Goal: Task Accomplishment & Management: Complete application form

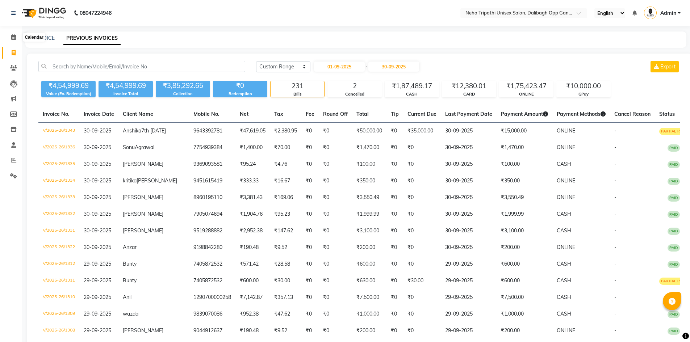
select select "range"
click at [13, 36] on icon at bounding box center [13, 36] width 5 height 5
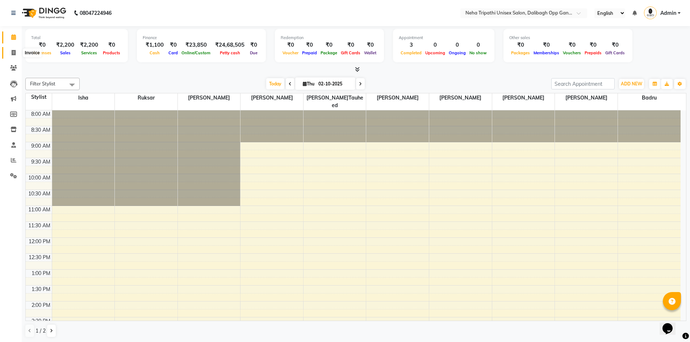
click at [14, 53] on icon at bounding box center [14, 52] width 4 height 5
select select "6624"
select select "service"
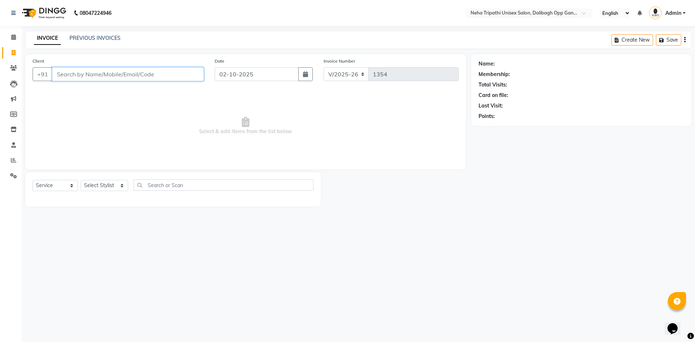
click at [80, 75] on input "Client" at bounding box center [128, 74] width 152 height 14
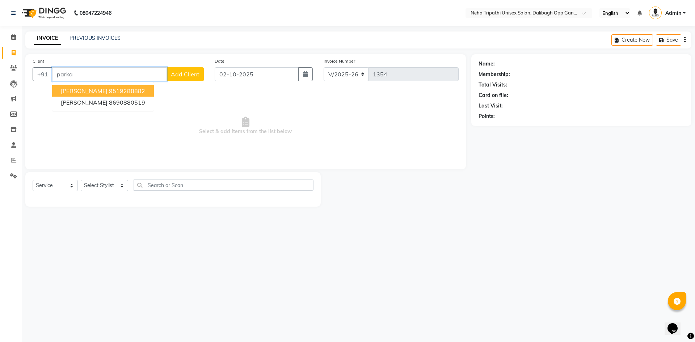
click at [79, 91] on span "[PERSON_NAME]" at bounding box center [84, 90] width 47 height 7
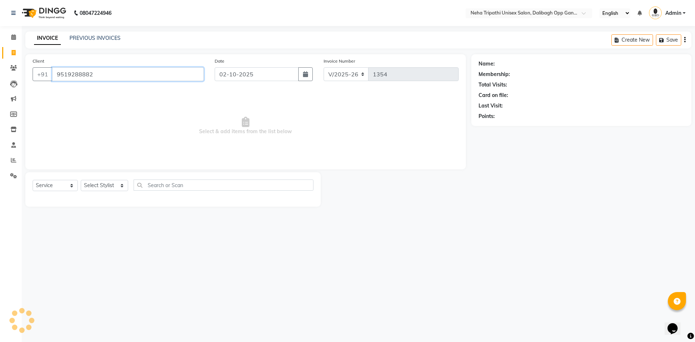
type input "9519288882"
select select "1: Object"
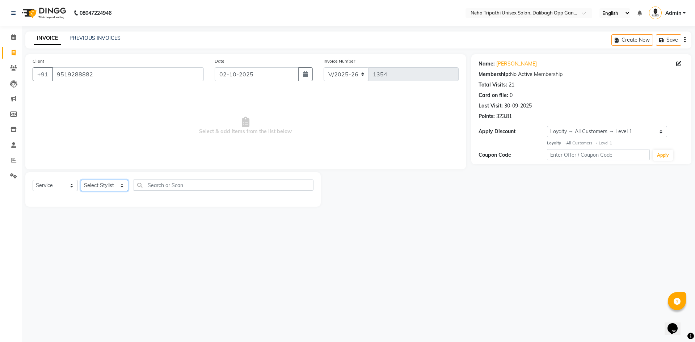
click at [110, 186] on select "Select Stylist Badru Gaus Mohammad isha Jagjit Kaur Mohd.Tauheed Rubeena ruksar…" at bounding box center [104, 185] width 47 height 11
select select "78658"
click at [81, 180] on select "Select Stylist Badru Gaus Mohammad isha Jagjit Kaur Mohd.Tauheed Rubeena ruksar…" at bounding box center [104, 185] width 47 height 11
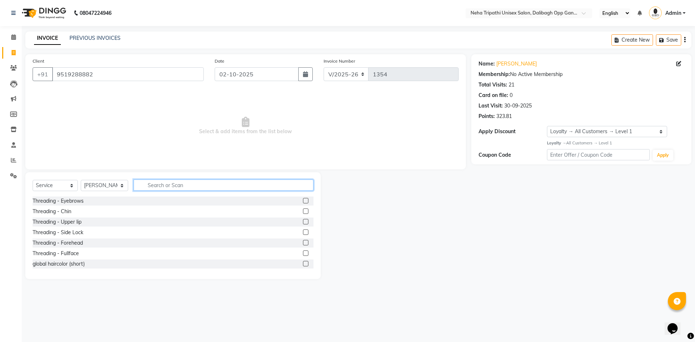
click at [155, 184] on input "text" at bounding box center [224, 185] width 180 height 11
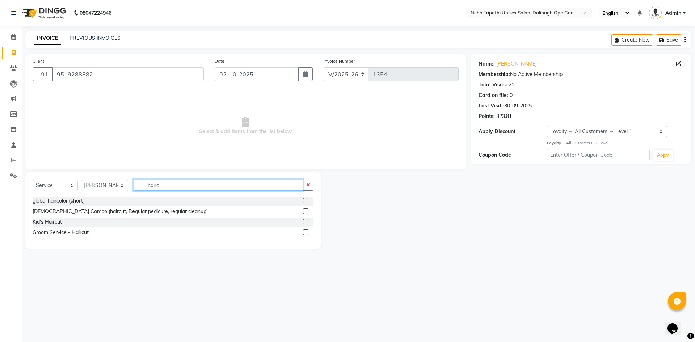
type input "hairc"
click at [307, 232] on label at bounding box center [305, 232] width 5 height 5
click at [307, 232] on input "checkbox" at bounding box center [305, 232] width 5 height 5
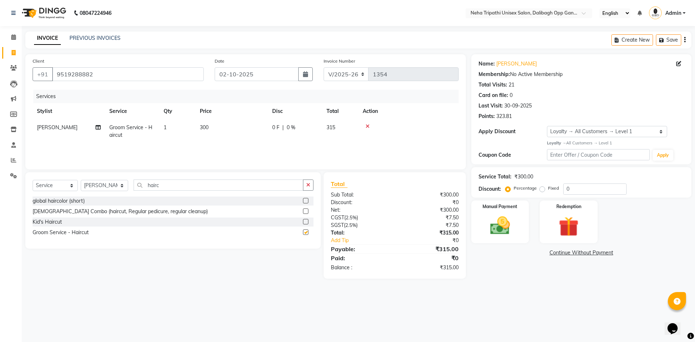
checkbox input "false"
drag, startPoint x: 175, startPoint y: 184, endPoint x: 136, endPoint y: 185, distance: 39.5
click at [136, 185] on input "hairc" at bounding box center [219, 185] width 170 height 11
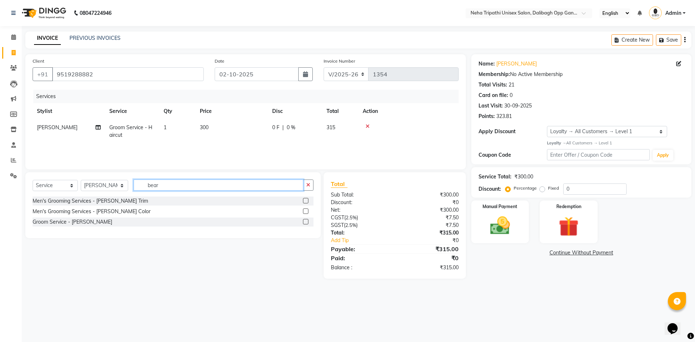
type input "bear"
click at [306, 221] on label at bounding box center [305, 221] width 5 height 5
click at [306, 221] on input "checkbox" at bounding box center [305, 222] width 5 height 5
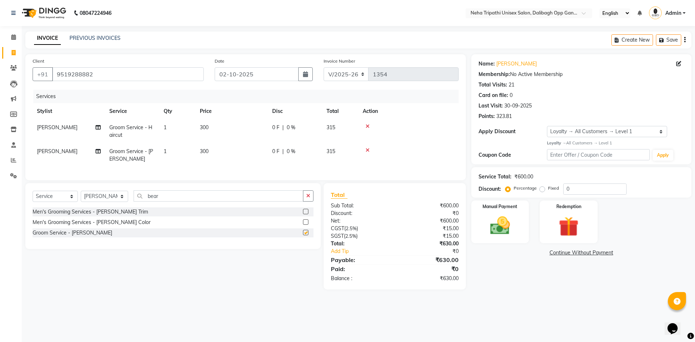
checkbox input "false"
drag, startPoint x: 166, startPoint y: 201, endPoint x: 78, endPoint y: 196, distance: 87.8
click at [78, 196] on div "Select Service Product Membership Package Voucher Prepaid Gift Card Select Styl…" at bounding box center [173, 216] width 296 height 66
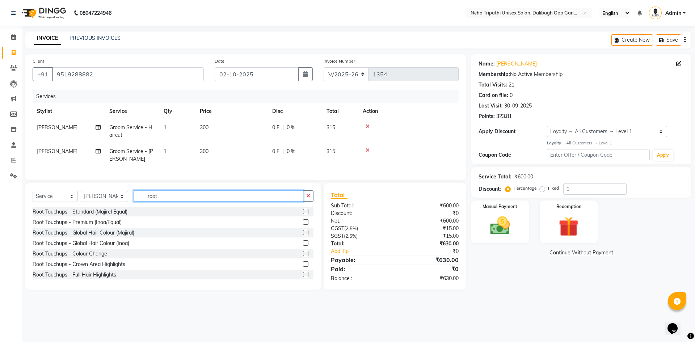
type input "root"
click at [303, 225] on label at bounding box center [305, 221] width 5 height 5
click at [303, 225] on input "checkbox" at bounding box center [305, 222] width 5 height 5
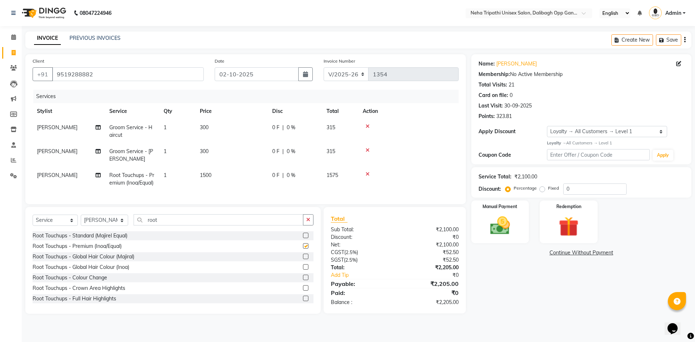
checkbox input "false"
click at [206, 129] on span "300" at bounding box center [204, 127] width 9 height 7
select select "78658"
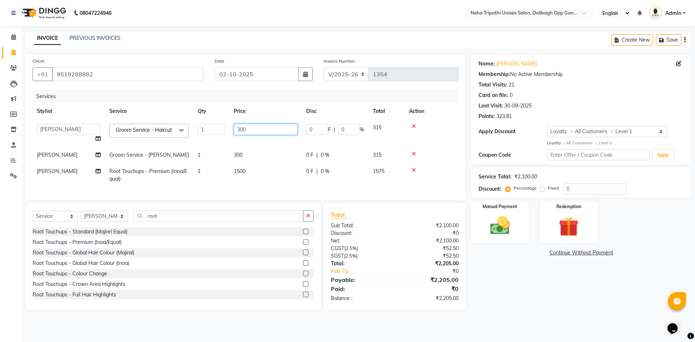
drag, startPoint x: 251, startPoint y: 129, endPoint x: 214, endPoint y: 139, distance: 38.3
click at [217, 140] on tr "Badru Gaus Mohammad isha Jagjit Kaur Mohd.Tauheed Rubeena ruksar Shanawaz Suhai…" at bounding box center [246, 134] width 426 height 28
type input "600"
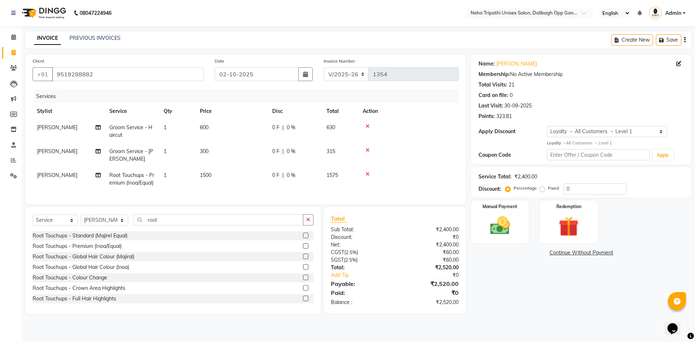
click at [210, 130] on td "600" at bounding box center [232, 132] width 72 height 24
select select "78658"
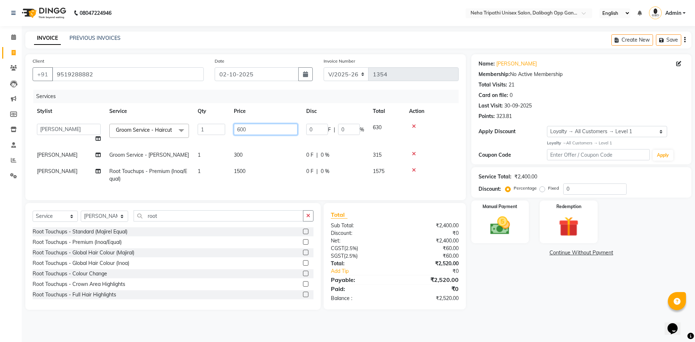
drag, startPoint x: 249, startPoint y: 127, endPoint x: 226, endPoint y: 131, distance: 23.3
click at [232, 138] on td "600" at bounding box center [266, 134] width 72 height 28
type input "500"
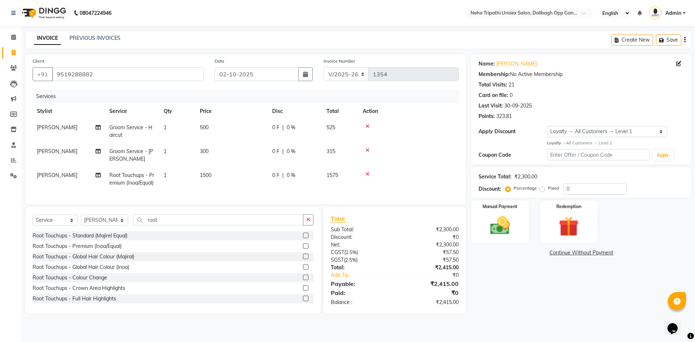
click at [508, 279] on div "Name: Parkash Gupta Membership: No Active Membership Total Visits: 21 Card on f…" at bounding box center [585, 184] width 226 height 260
click at [208, 152] on span "300" at bounding box center [204, 151] width 9 height 7
select select "78658"
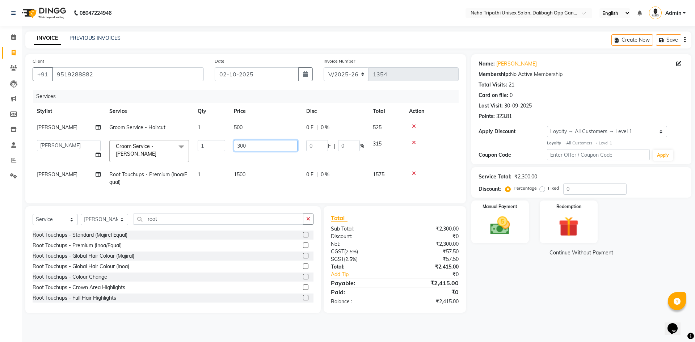
drag, startPoint x: 250, startPoint y: 149, endPoint x: 233, endPoint y: 156, distance: 18.8
click at [233, 156] on td "300" at bounding box center [266, 151] width 72 height 31
type input "350"
click at [507, 268] on div "Name: Parkash Gupta Membership: No Active Membership Total Visits: 21 Card on f…" at bounding box center [585, 183] width 226 height 259
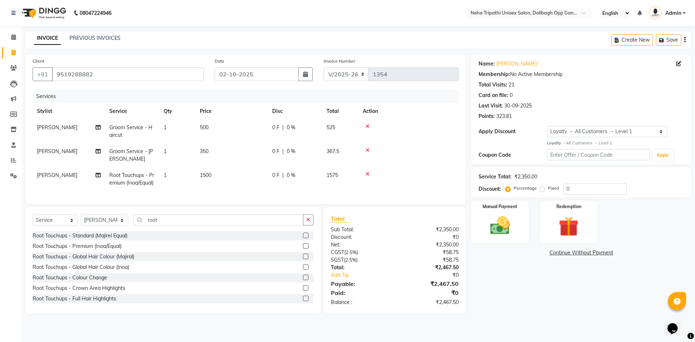
click at [548, 189] on label "Fixed" at bounding box center [553, 188] width 11 height 7
click at [543, 189] on input "Fixed" at bounding box center [543, 188] width 5 height 5
radio input "true"
click at [573, 190] on input "0" at bounding box center [595, 189] width 63 height 11
click at [597, 190] on input "0" at bounding box center [595, 189] width 63 height 11
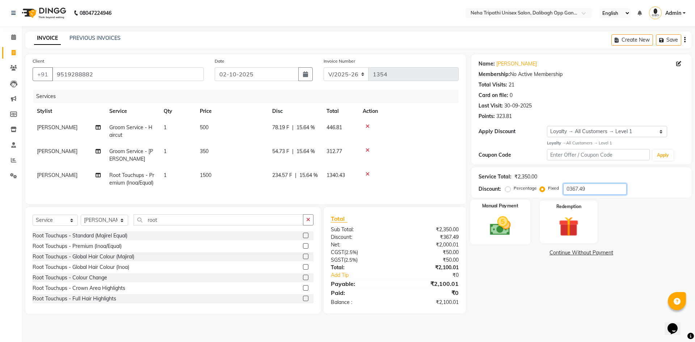
type input "0367.49"
click at [501, 224] on img at bounding box center [500, 226] width 34 height 24
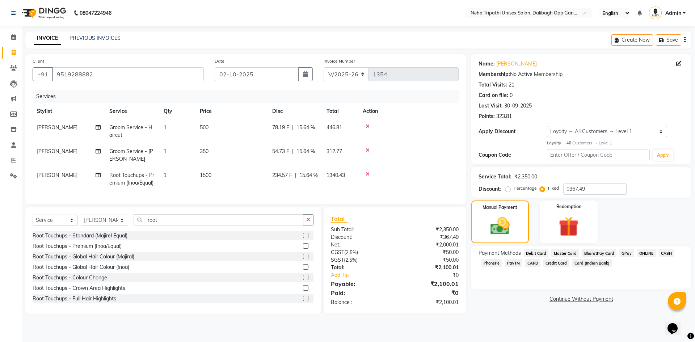
click at [667, 252] on span "CASH" at bounding box center [667, 253] width 16 height 8
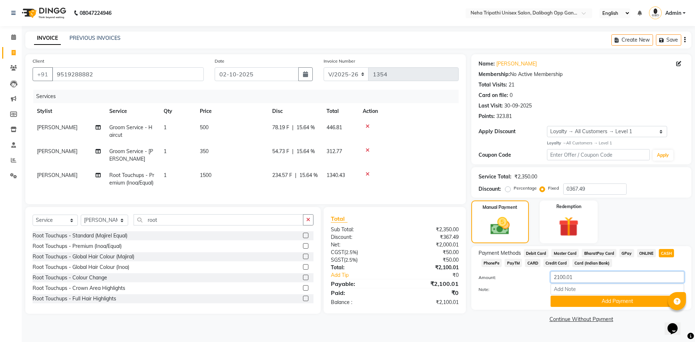
drag, startPoint x: 579, startPoint y: 276, endPoint x: 523, endPoint y: 286, distance: 57.0
click at [523, 286] on div "Amount: 2100.01 Note: Add Payment" at bounding box center [582, 289] width 206 height 35
type input "2500"
click at [590, 304] on button "Add Payment" at bounding box center [618, 301] width 134 height 11
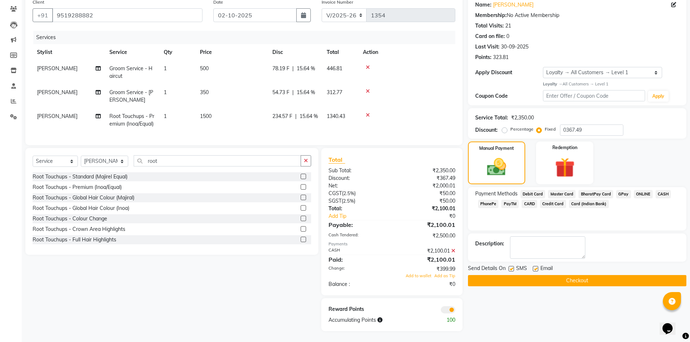
scroll to position [64, 0]
click at [426, 276] on span "Add to wallet" at bounding box center [419, 275] width 26 height 5
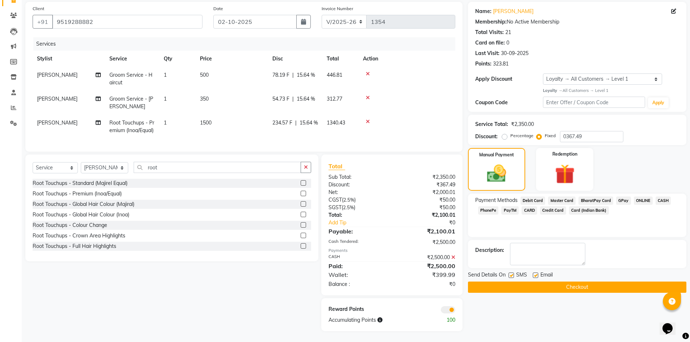
scroll to position [58, 0]
click at [560, 282] on button "Checkout" at bounding box center [577, 287] width 218 height 11
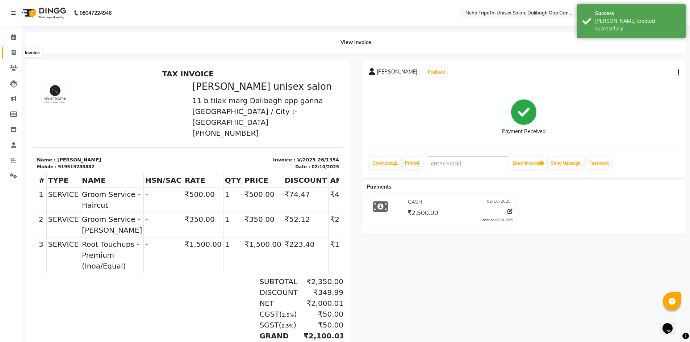
drag, startPoint x: 12, startPoint y: 53, endPoint x: 34, endPoint y: 55, distance: 22.1
click at [13, 53] on icon at bounding box center [14, 52] width 4 height 5
select select "6624"
select select "service"
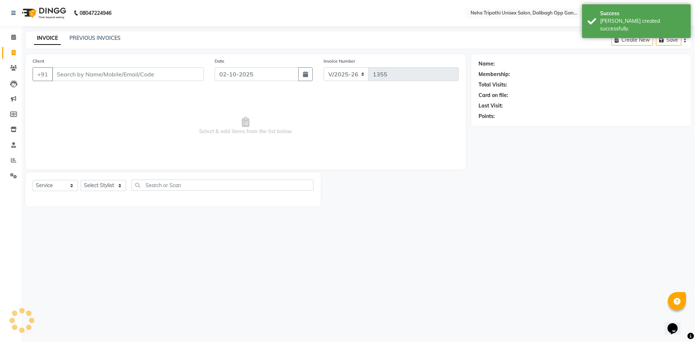
click at [76, 73] on input "Client" at bounding box center [128, 74] width 152 height 14
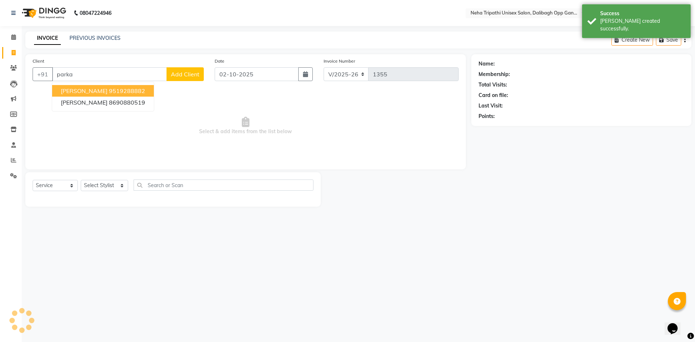
click at [109, 89] on ngb-highlight "9519288882" at bounding box center [127, 90] width 36 height 7
type input "9519288882"
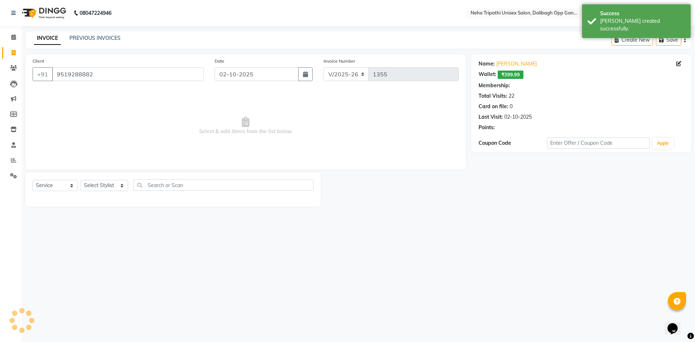
select select "1: Object"
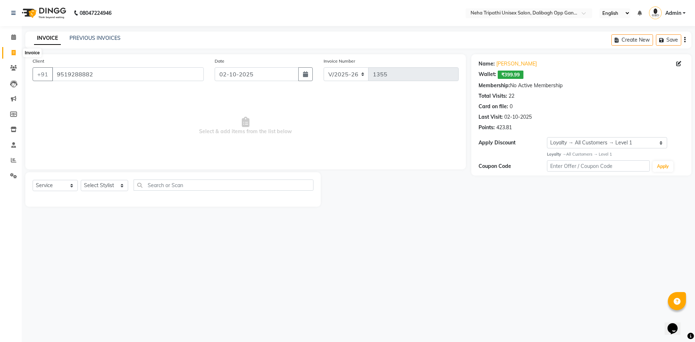
click at [17, 50] on span at bounding box center [13, 53] width 13 height 8
select select "service"
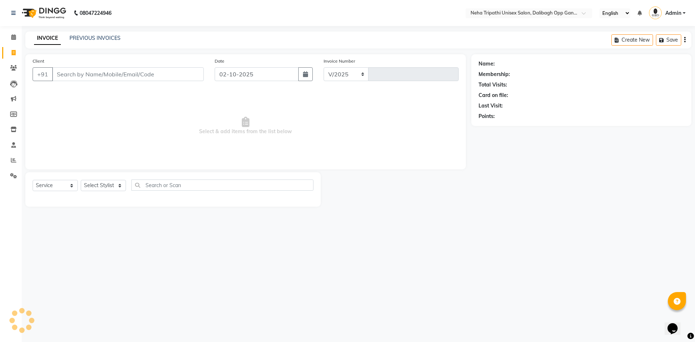
select select "6624"
type input "1355"
click at [92, 71] on input "Client" at bounding box center [128, 74] width 152 height 14
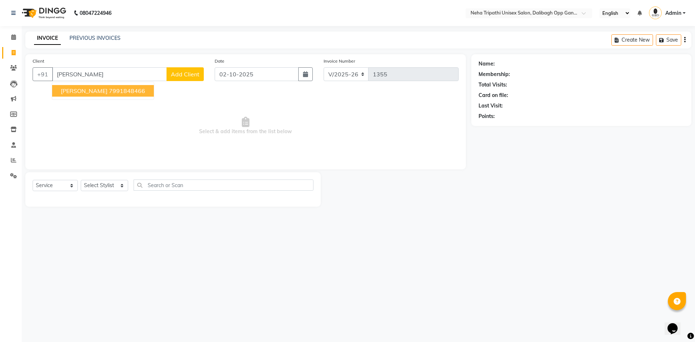
click at [109, 92] on ngb-highlight "7991848466" at bounding box center [127, 90] width 36 height 7
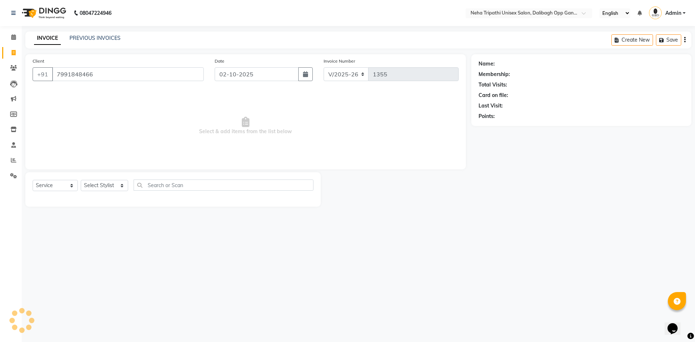
type input "7991848466"
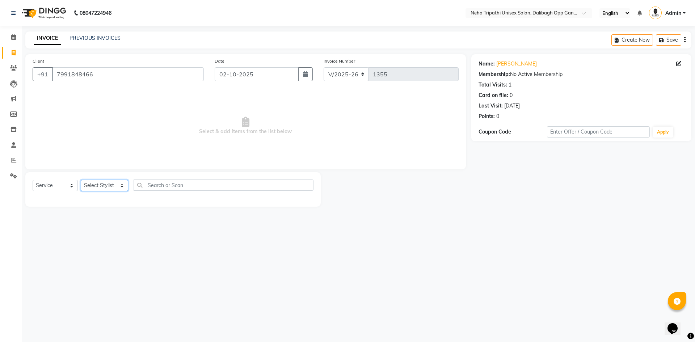
click at [101, 189] on select "Select Stylist Badru Gaus Mohammad isha Jagjit Kaur Mohd.Tauheed Rubeena ruksar…" at bounding box center [104, 185] width 47 height 11
select select "78658"
click at [81, 180] on select "Select Stylist Badru Gaus Mohammad isha Jagjit Kaur Mohd.Tauheed Rubeena ruksar…" at bounding box center [104, 185] width 47 height 11
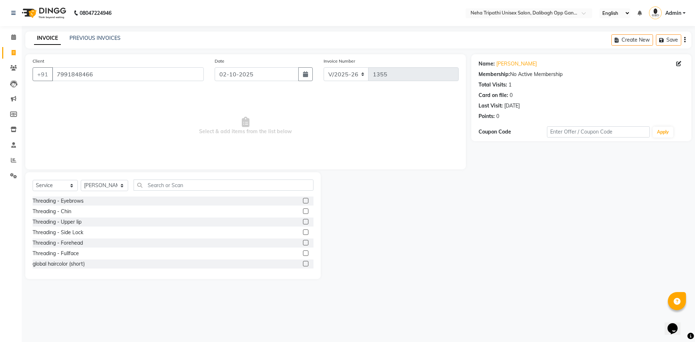
click at [166, 178] on div "Select Service Product Membership Package Voucher Prepaid Gift Card Select Styl…" at bounding box center [173, 225] width 296 height 107
click at [165, 188] on input "text" at bounding box center [224, 185] width 180 height 11
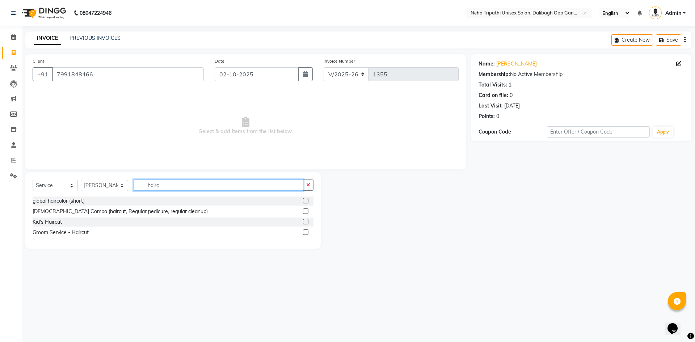
type input "hairc"
click at [305, 234] on label at bounding box center [305, 232] width 5 height 5
click at [305, 234] on input "checkbox" at bounding box center [305, 232] width 5 height 5
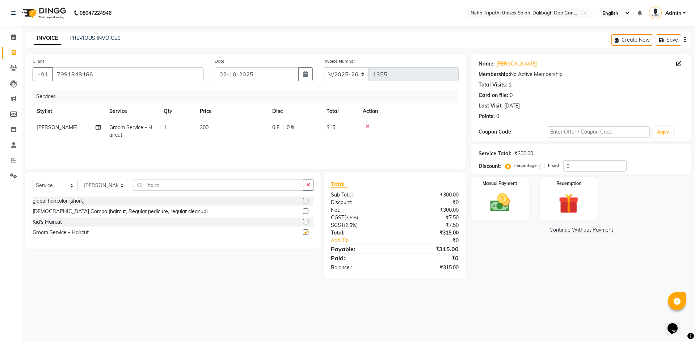
checkbox input "false"
click at [368, 127] on icon at bounding box center [368, 126] width 4 height 5
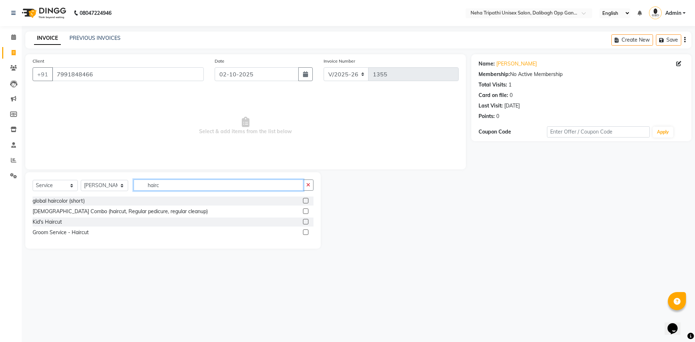
drag, startPoint x: 184, startPoint y: 185, endPoint x: 127, endPoint y: 192, distance: 57.7
click at [127, 192] on div "Select Service Product Membership Package Voucher Prepaid Gift Card Select Styl…" at bounding box center [173, 188] width 281 height 17
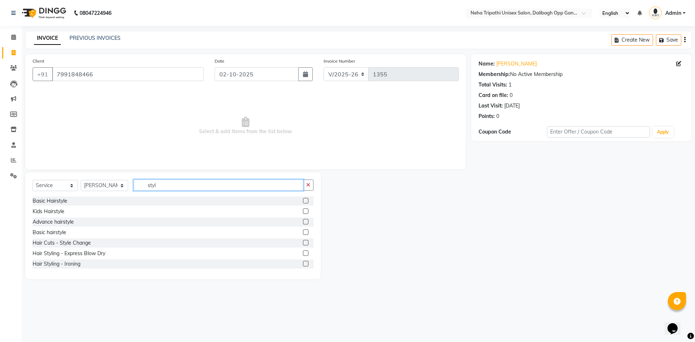
type input "styl"
click at [303, 243] on label at bounding box center [305, 242] width 5 height 5
click at [303, 243] on input "checkbox" at bounding box center [305, 243] width 5 height 5
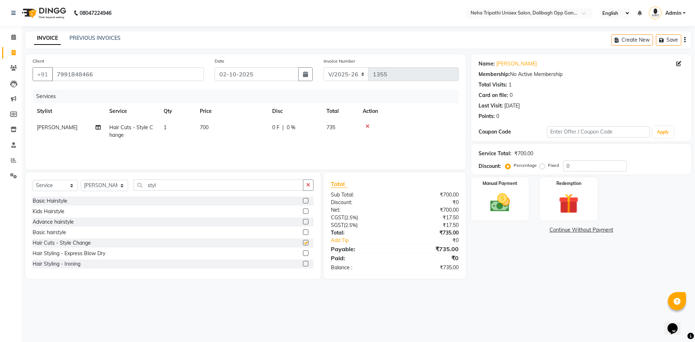
checkbox input "false"
click at [204, 129] on span "700" at bounding box center [204, 127] width 9 height 7
select select "78658"
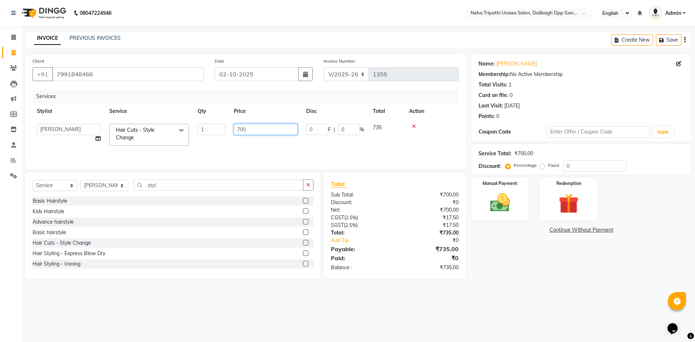
drag, startPoint x: 241, startPoint y: 139, endPoint x: 217, endPoint y: 143, distance: 24.6
click at [217, 143] on tr "Badru Gaus Mohammad isha Jagjit Kaur Mohd.Tauheed Rubeena ruksar Shanawaz Suhai…" at bounding box center [246, 135] width 426 height 31
type input "1100"
click at [549, 286] on main "INVOICE PREVIOUS INVOICES Create New Save Client +91 7991848466 Date 02-10-2025…" at bounding box center [359, 161] width 674 height 259
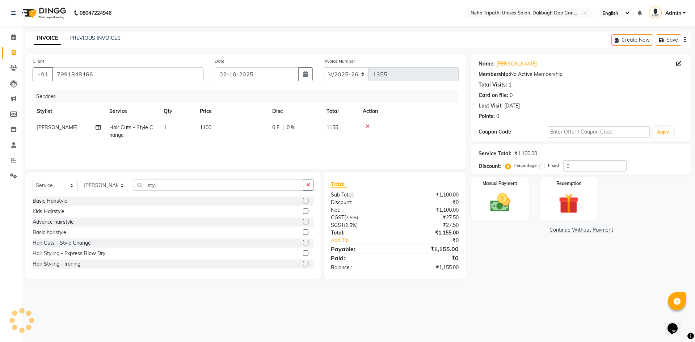
click at [548, 167] on label "Fixed" at bounding box center [553, 165] width 11 height 7
click at [543, 167] on input "Fixed" at bounding box center [543, 165] width 5 height 5
radio input "true"
click at [581, 165] on input "0" at bounding box center [595, 165] width 63 height 11
type input "055"
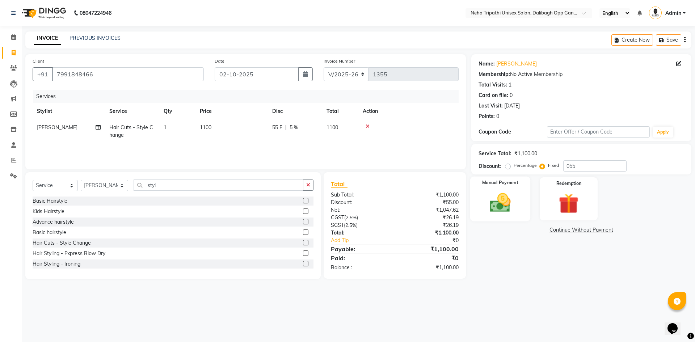
click at [490, 200] on img at bounding box center [500, 203] width 34 height 24
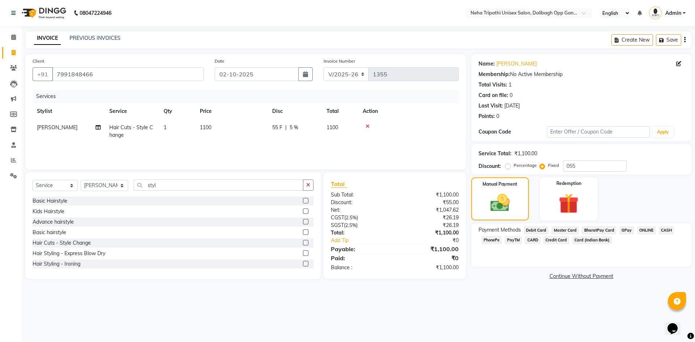
click at [648, 230] on span "ONLINE" at bounding box center [646, 230] width 19 height 8
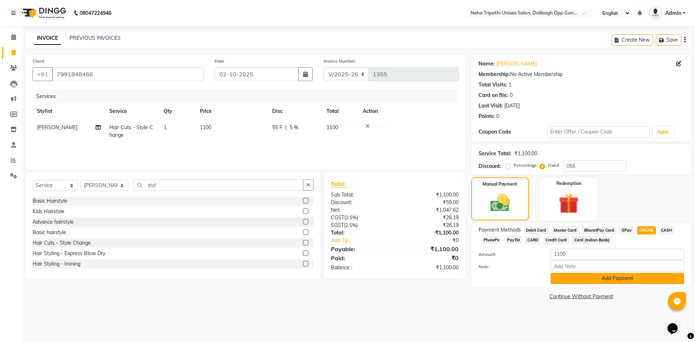
click at [615, 281] on button "Add Payment" at bounding box center [618, 278] width 134 height 11
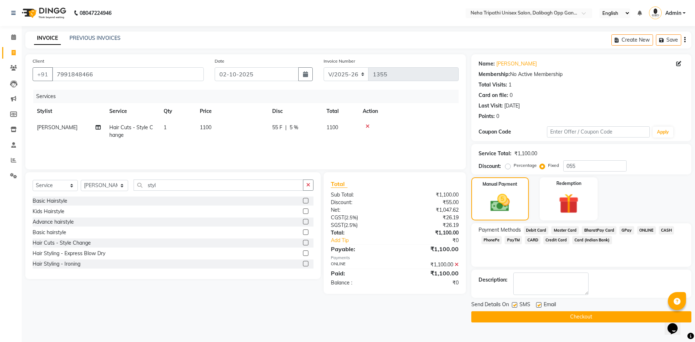
click at [588, 317] on button "Checkout" at bounding box center [582, 316] width 220 height 11
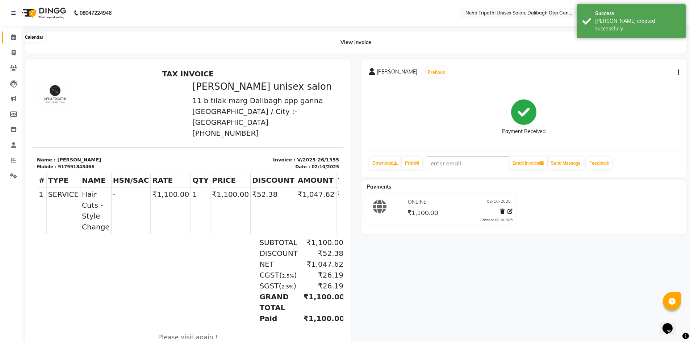
drag, startPoint x: 10, startPoint y: 39, endPoint x: 7, endPoint y: 35, distance: 5.1
click at [10, 40] on span at bounding box center [13, 37] width 13 height 8
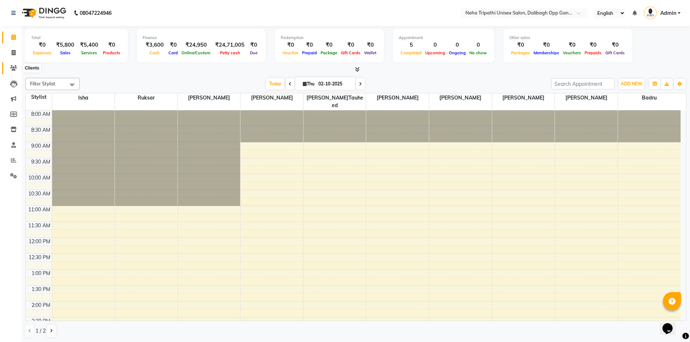
click at [14, 65] on span at bounding box center [13, 68] width 13 height 8
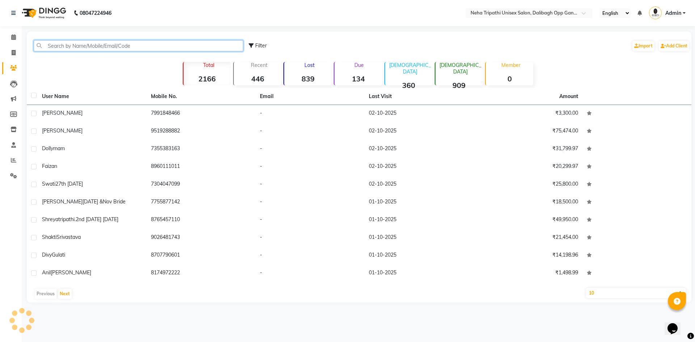
click at [65, 45] on input "text" at bounding box center [139, 45] width 210 height 11
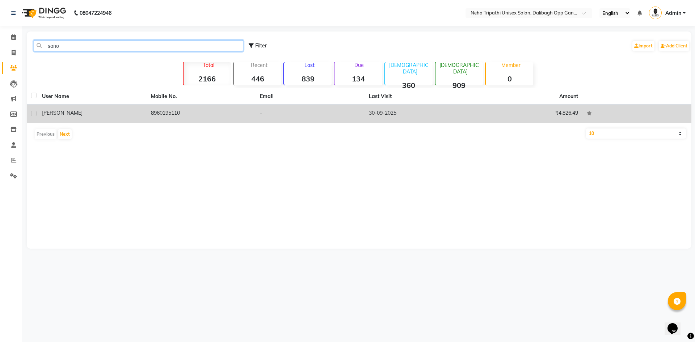
type input "sano"
click at [184, 111] on td "8960195110" at bounding box center [201, 114] width 109 height 18
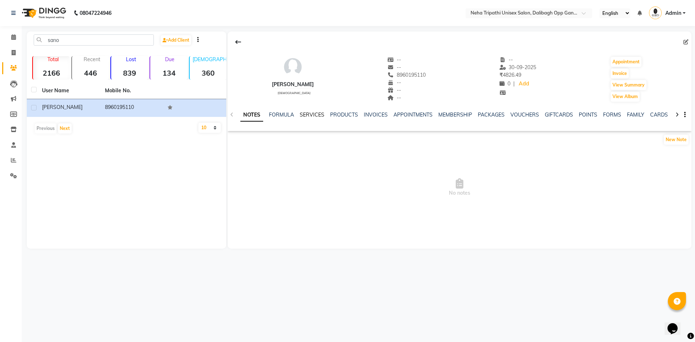
click at [311, 112] on link "SERVICES" at bounding box center [312, 115] width 25 height 7
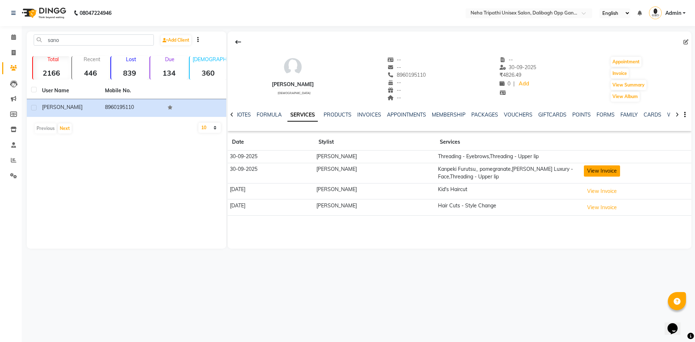
click at [597, 173] on button "View Invoice" at bounding box center [602, 171] width 36 height 11
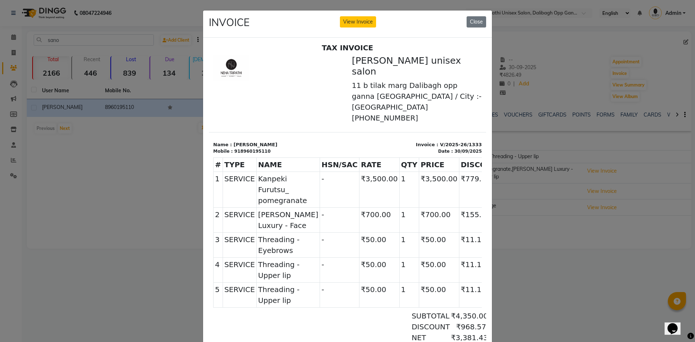
scroll to position [72, 0]
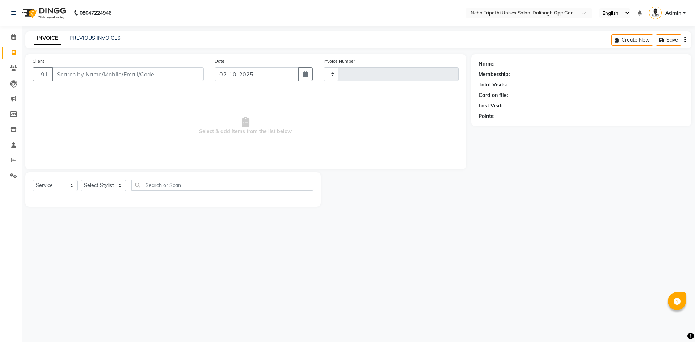
select select "service"
type input "1354"
click at [88, 72] on input "Client" at bounding box center [128, 74] width 152 height 14
select select "6624"
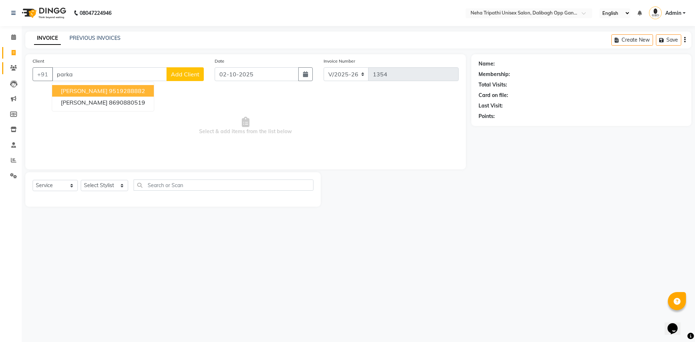
type input "parka"
click at [13, 63] on link "Clients" at bounding box center [10, 68] width 17 height 12
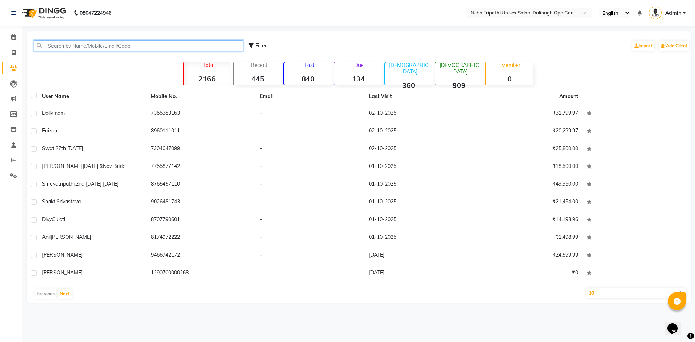
click at [107, 49] on input "text" at bounding box center [139, 45] width 210 height 11
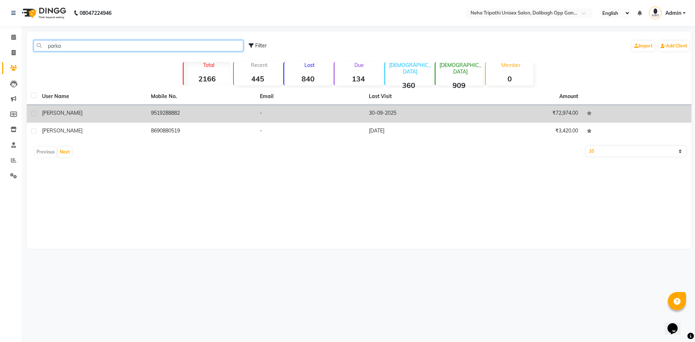
type input "parka"
click at [142, 114] on div "[PERSON_NAME]" at bounding box center [92, 113] width 100 height 8
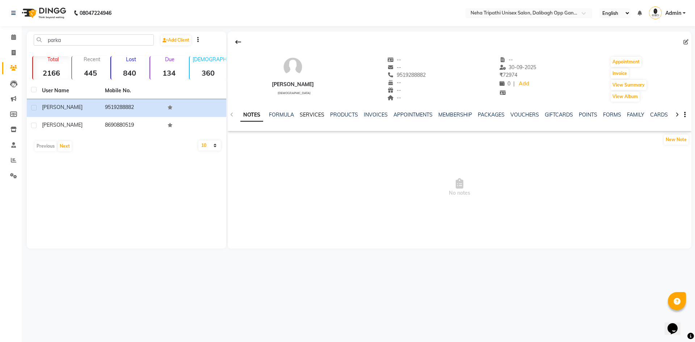
click at [303, 112] on link "SERVICES" at bounding box center [312, 115] width 25 height 7
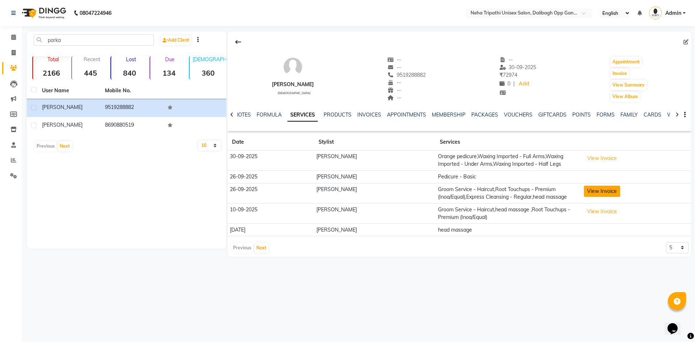
click at [590, 189] on button "View Invoice" at bounding box center [602, 191] width 36 height 11
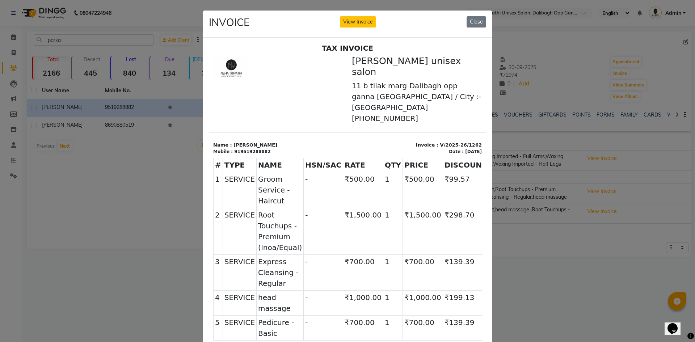
scroll to position [3, 0]
click at [469, 21] on button "Close" at bounding box center [477, 21] width 20 height 11
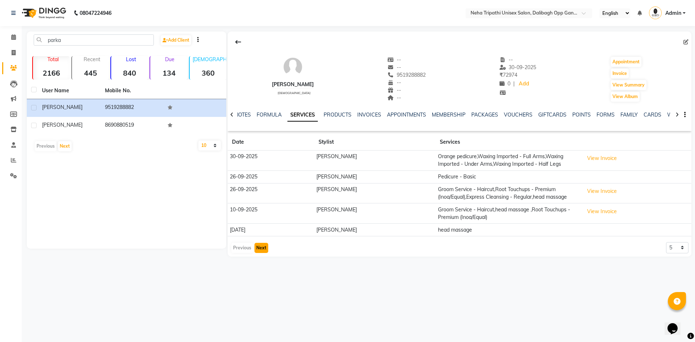
click at [265, 250] on button "Next" at bounding box center [262, 248] width 14 height 10
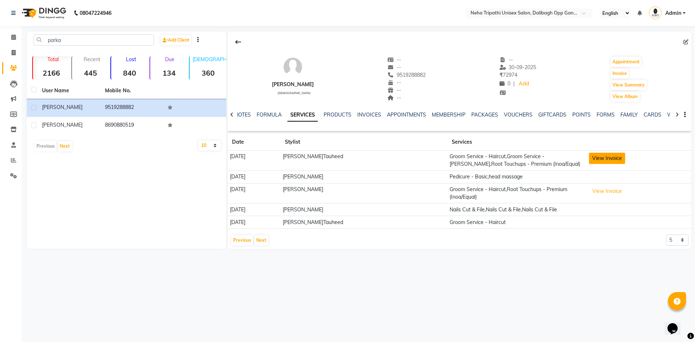
click at [606, 155] on button "View Invoice" at bounding box center [607, 158] width 36 height 11
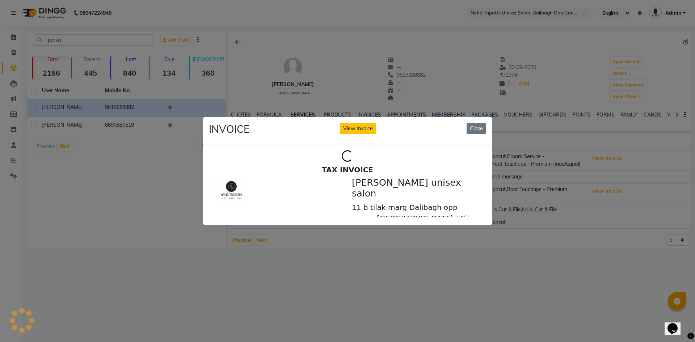
scroll to position [0, 0]
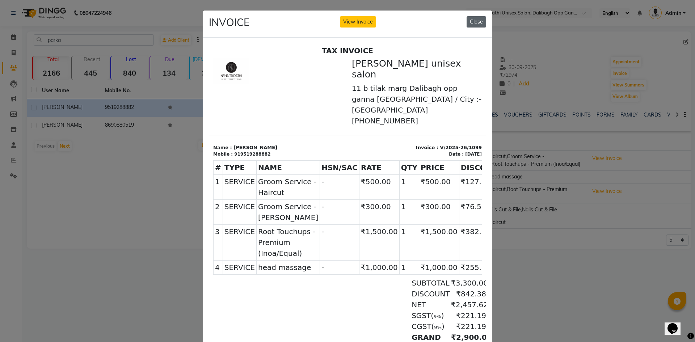
click at [474, 23] on button "Close" at bounding box center [477, 21] width 20 height 11
